Goal: Obtain resource: Download file/media

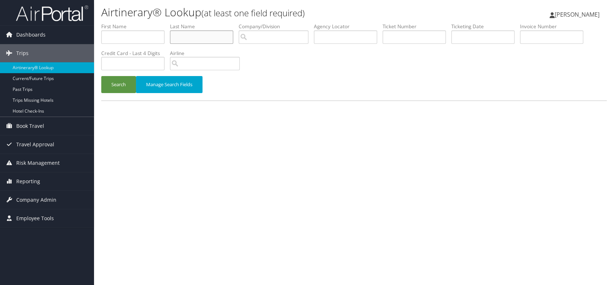
click at [196, 35] on input "text" at bounding box center [201, 36] width 63 height 13
click at [184, 38] on input "text" at bounding box center [201, 36] width 63 height 13
type input "elkhouly"
click at [111, 83] on button "Search" at bounding box center [118, 84] width 35 height 17
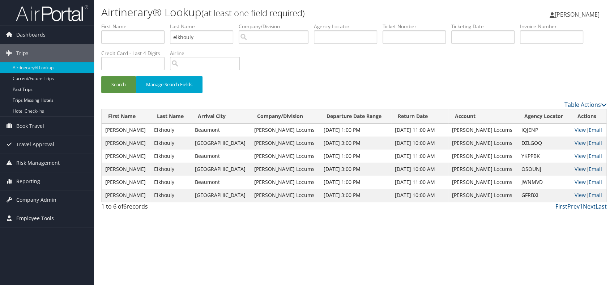
click at [574, 168] on link "View" at bounding box center [579, 168] width 11 height 7
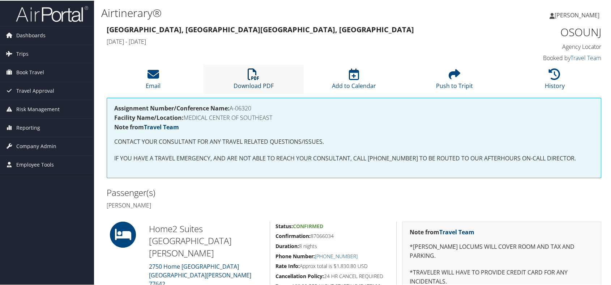
click at [252, 80] on li "Download PDF" at bounding box center [254, 78] width 101 height 29
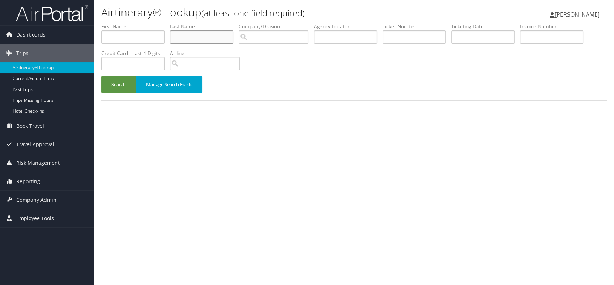
click at [220, 36] on input "text" at bounding box center [201, 36] width 63 height 13
type input "kumar"
click at [117, 84] on button "Search" at bounding box center [118, 84] width 35 height 17
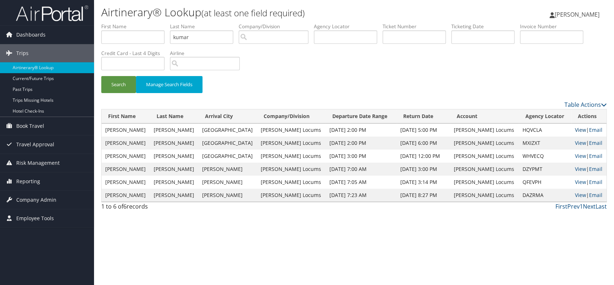
click at [575, 128] on link "View" at bounding box center [580, 129] width 11 height 7
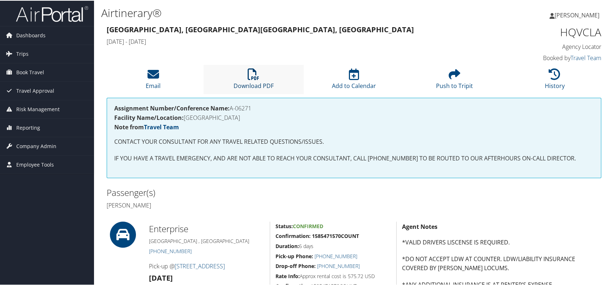
click at [250, 78] on icon at bounding box center [254, 74] width 12 height 12
